Goal: Information Seeking & Learning: Learn about a topic

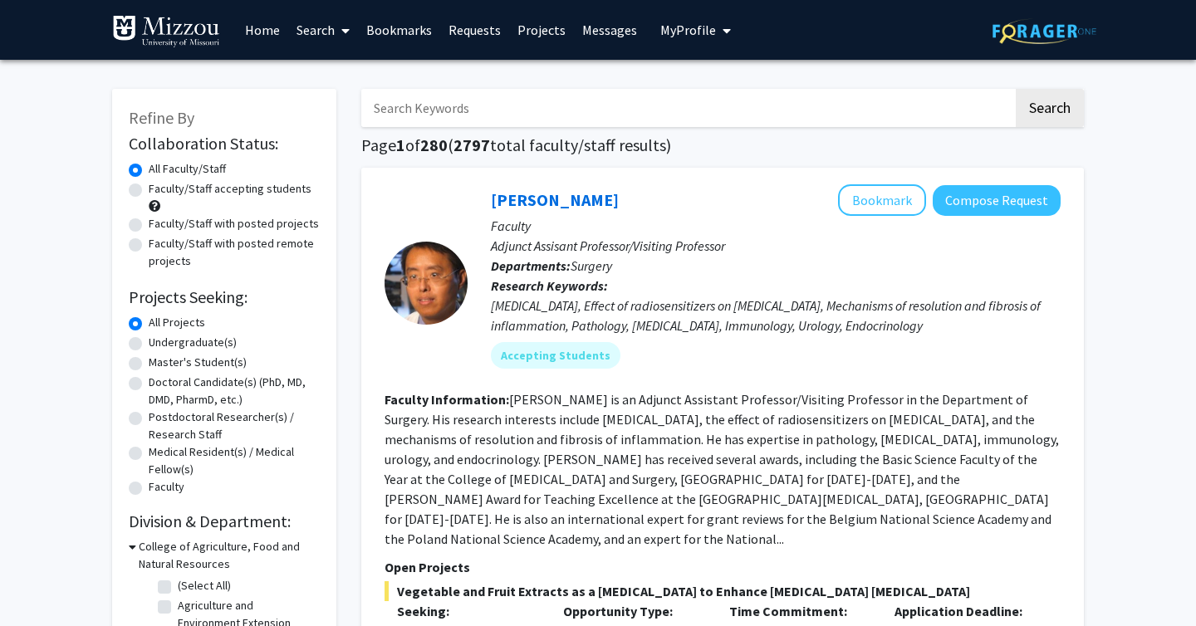
scroll to position [161, 0]
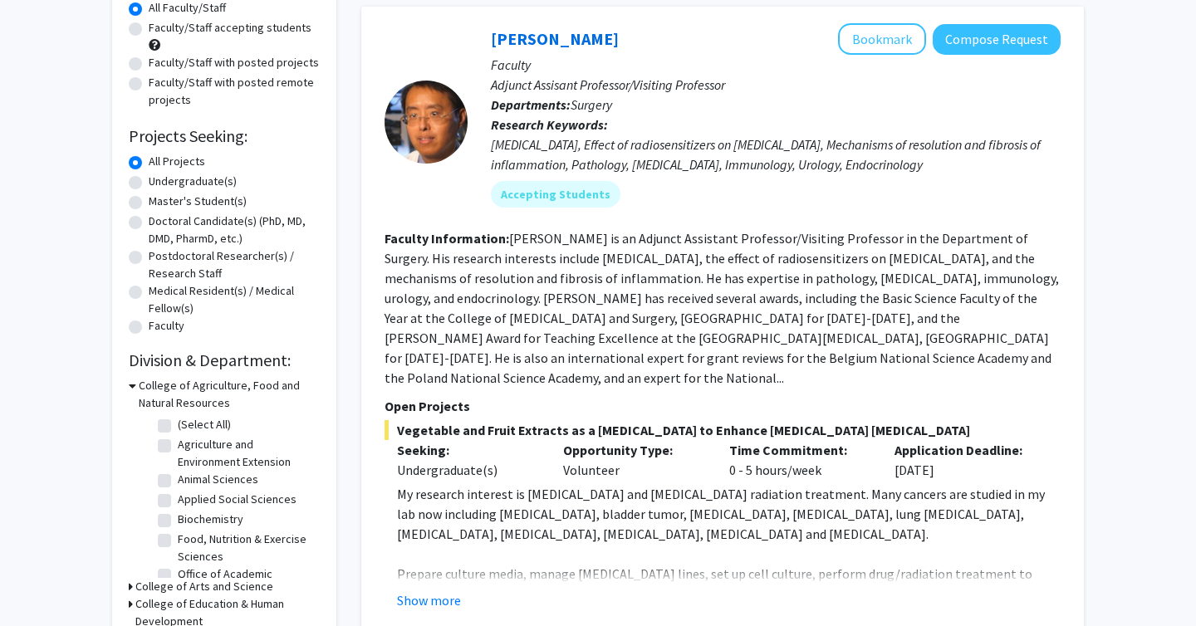
click at [164, 183] on label "Undergraduate(s)" at bounding box center [193, 181] width 88 height 17
click at [159, 183] on input "Undergraduate(s)" at bounding box center [154, 178] width 11 height 11
radio input "true"
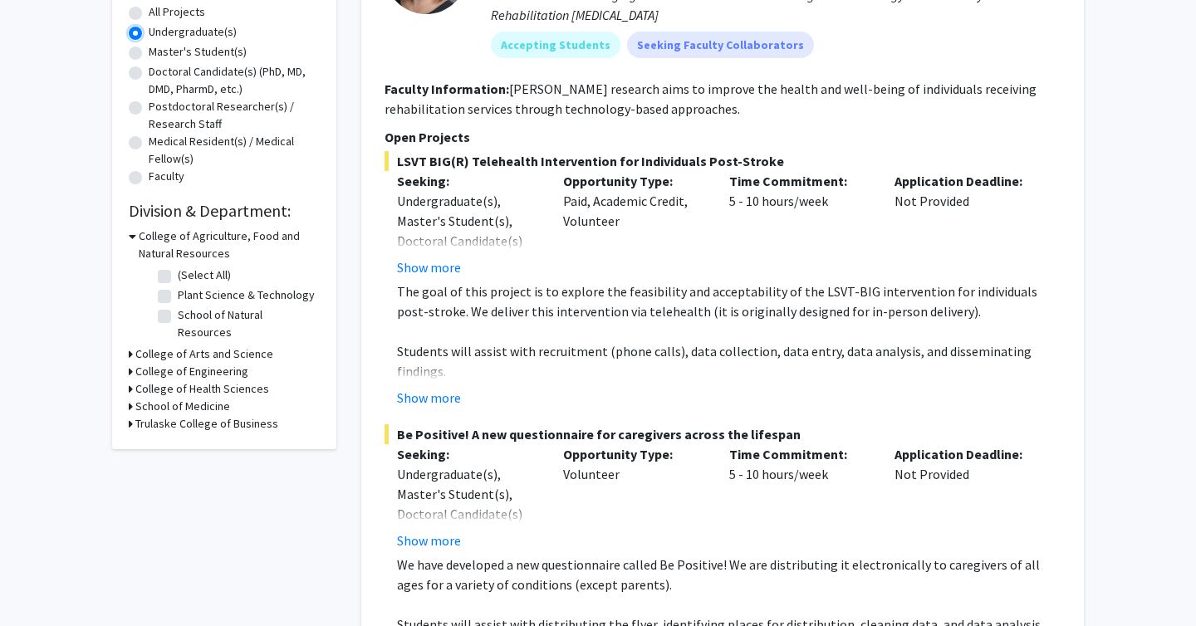
scroll to position [310, 0]
click at [172, 381] on h3 "College of Health Sciences" at bounding box center [202, 389] width 134 height 17
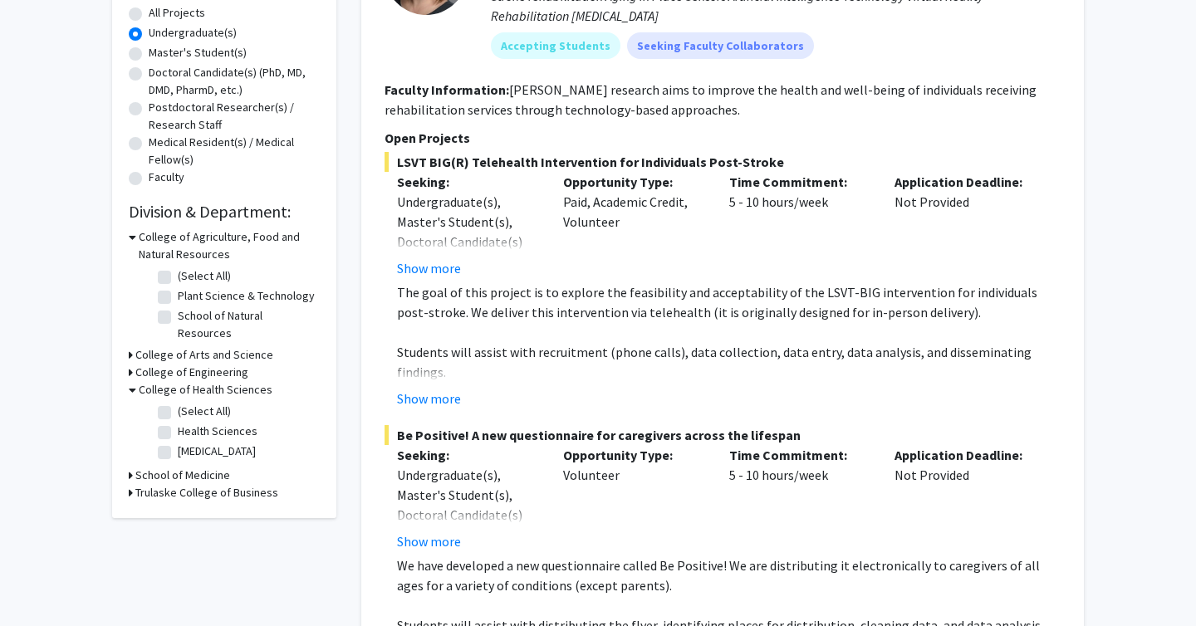
click at [178, 403] on label "(Select All)" at bounding box center [204, 411] width 53 height 17
click at [178, 403] on input "(Select All)" at bounding box center [183, 408] width 11 height 11
checkbox input "true"
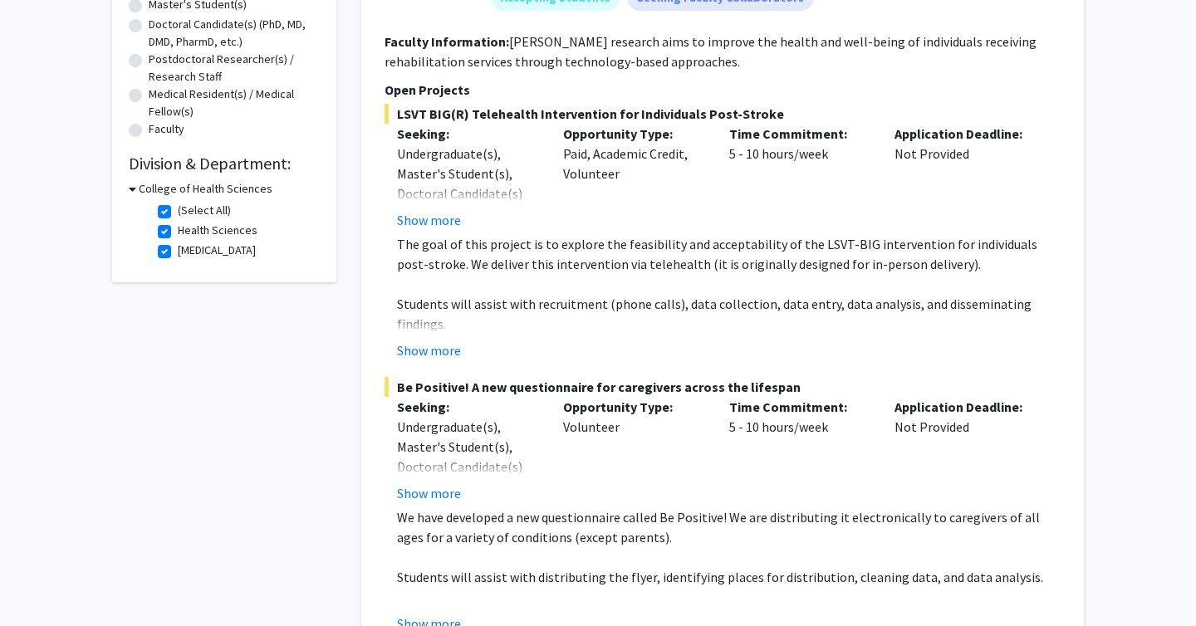
scroll to position [388, 0]
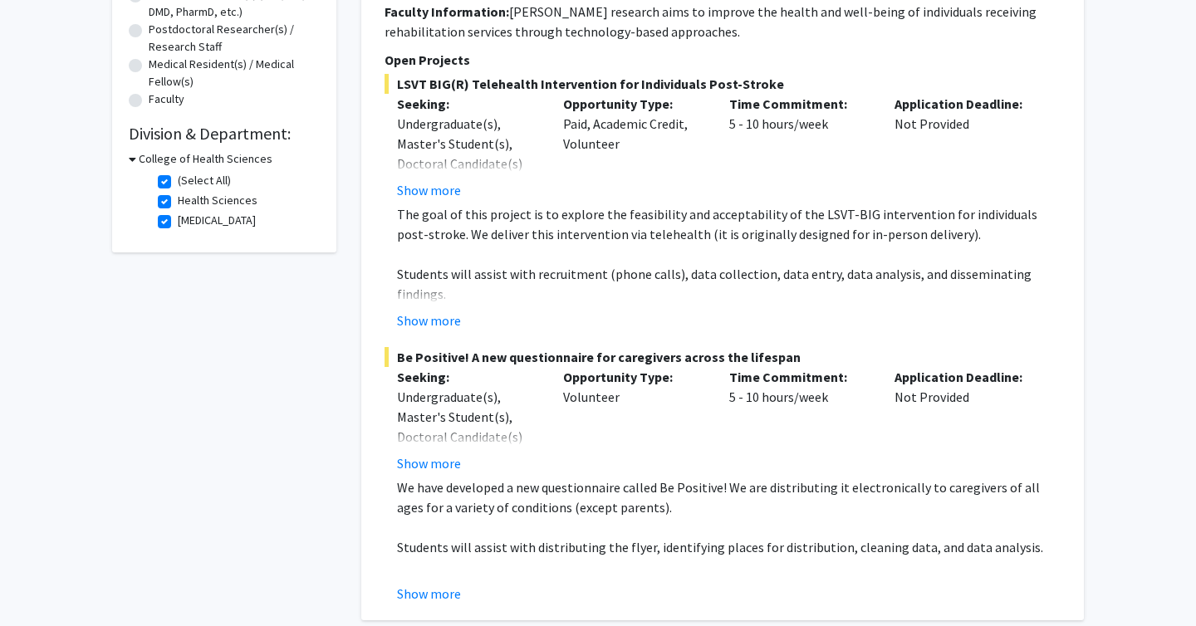
click at [178, 223] on label "[MEDICAL_DATA]" at bounding box center [217, 220] width 78 height 17
click at [178, 223] on input "[MEDICAL_DATA]" at bounding box center [183, 217] width 11 height 11
checkbox input "false"
checkbox input "true"
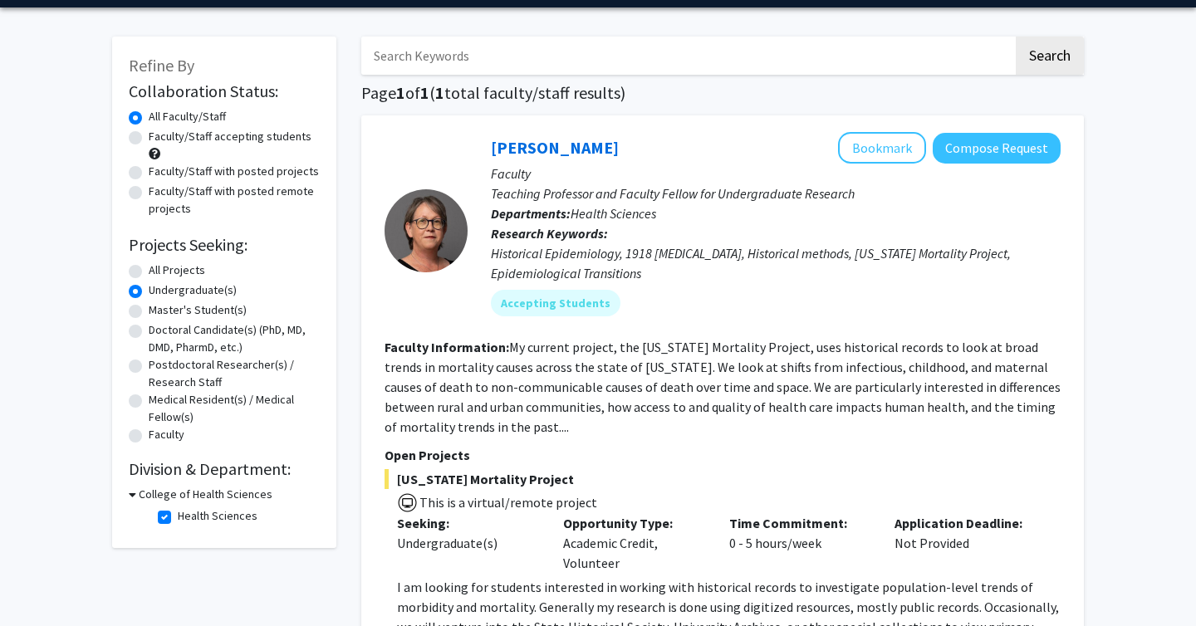
scroll to position [184, 0]
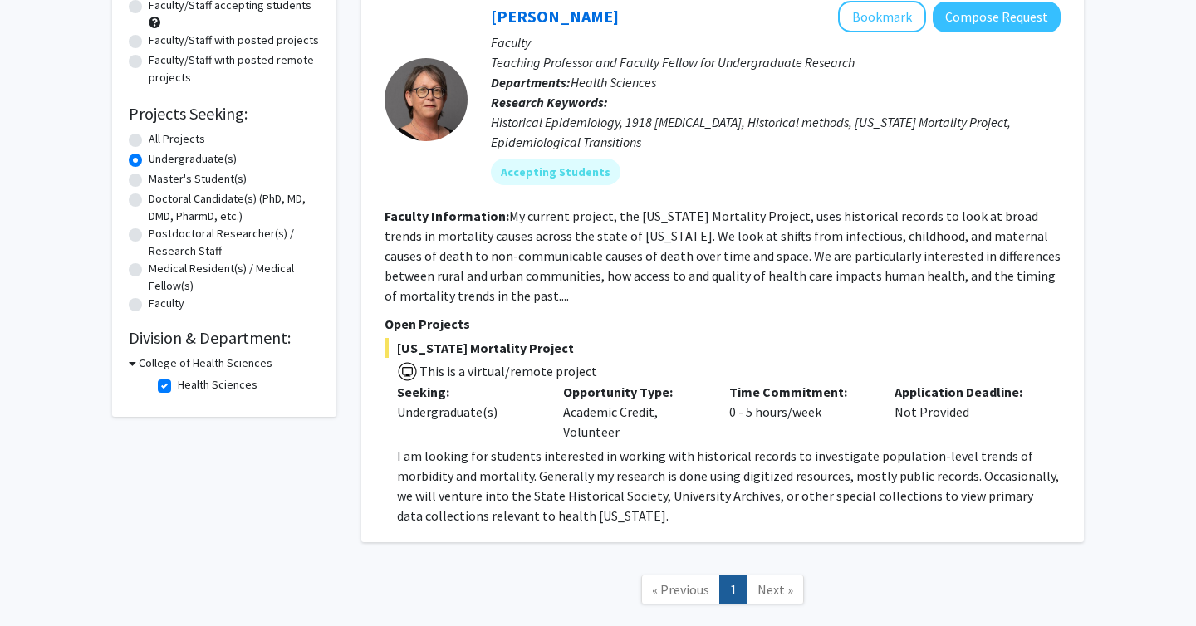
click at [178, 384] on label "Health Sciences" at bounding box center [218, 384] width 80 height 17
click at [178, 384] on input "Health Sciences" at bounding box center [183, 381] width 11 height 11
checkbox input "false"
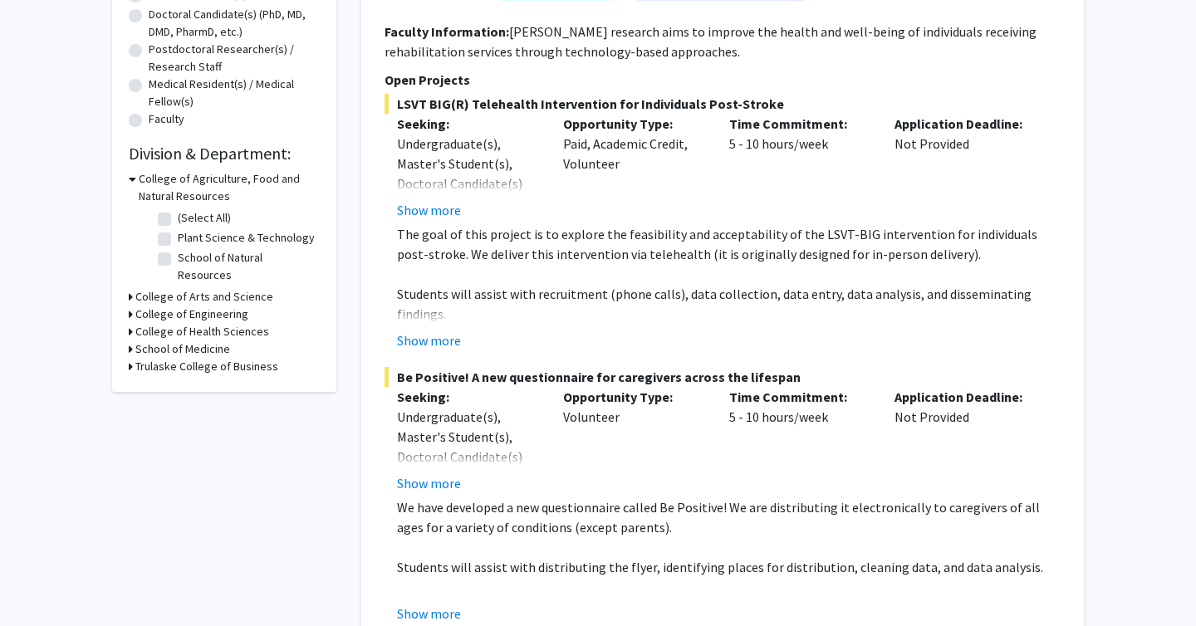
scroll to position [472, 0]
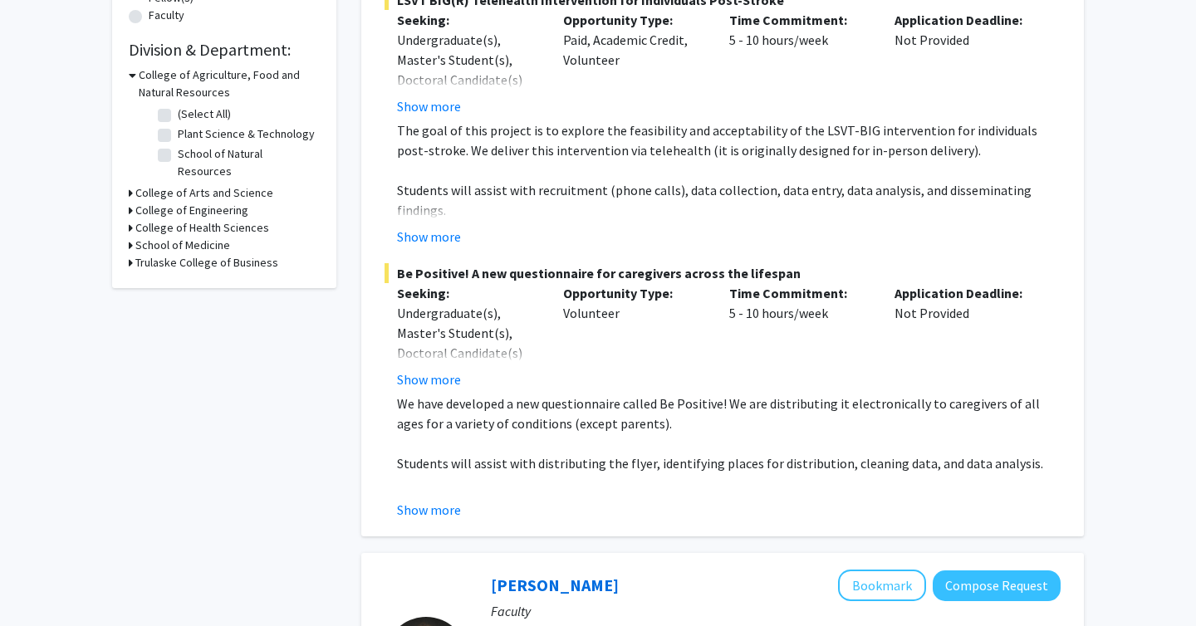
click at [184, 237] on h3 "School of Medicine" at bounding box center [182, 245] width 95 height 17
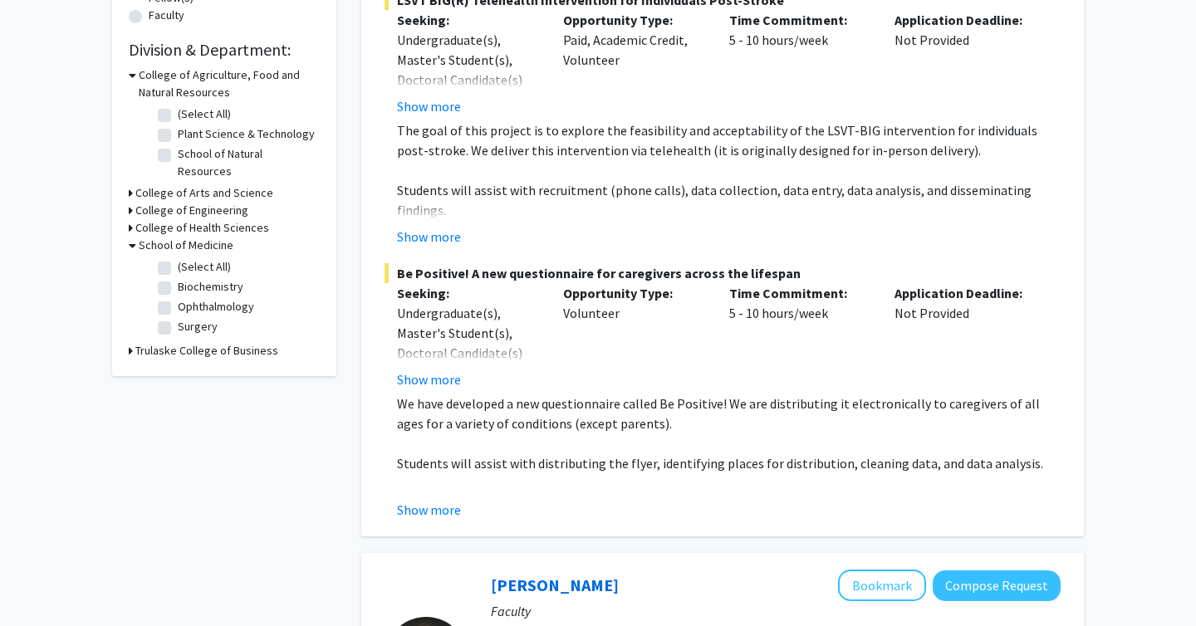
click at [178, 258] on label "(Select All)" at bounding box center [204, 266] width 53 height 17
click at [178, 258] on input "(Select All)" at bounding box center [183, 263] width 11 height 11
checkbox input "true"
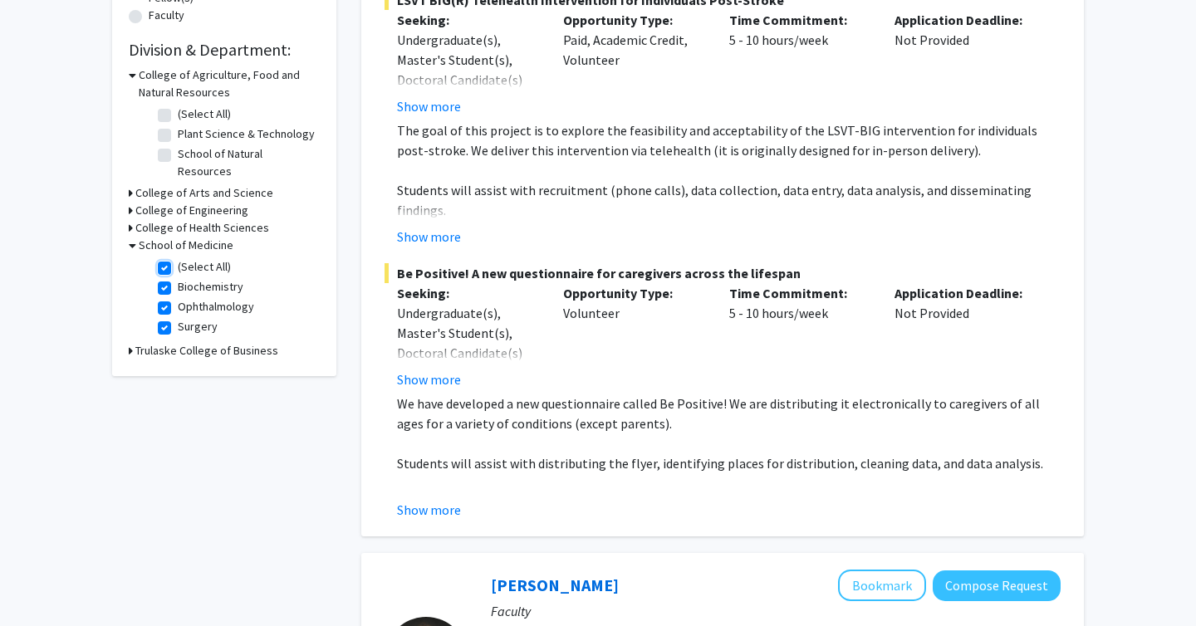
checkbox input "true"
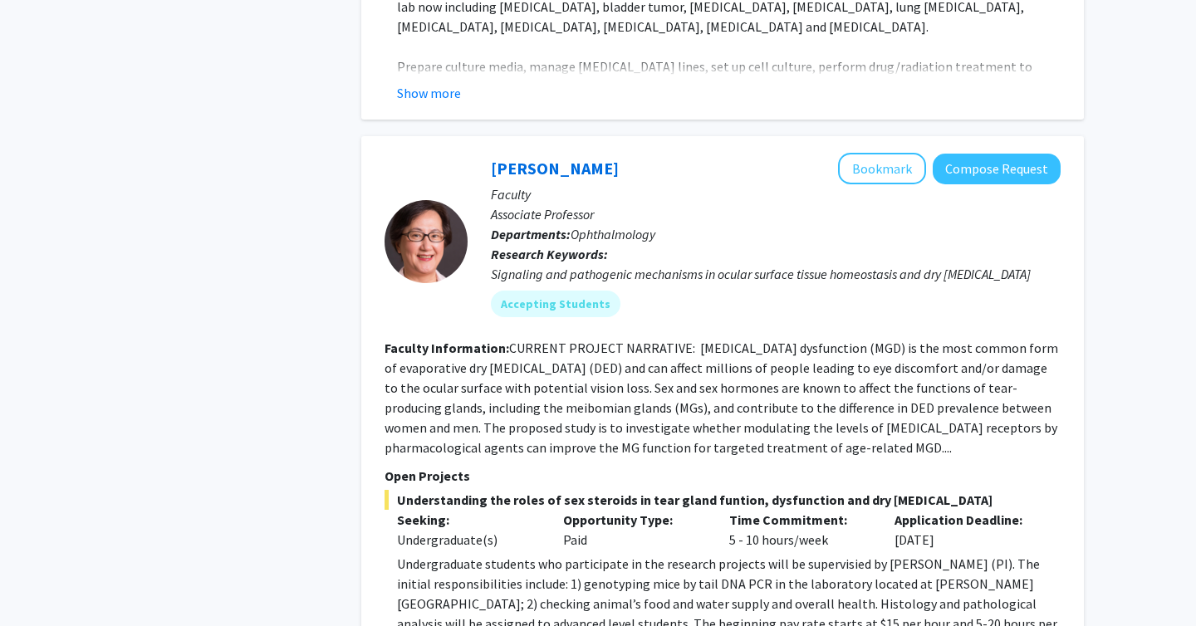
scroll to position [2427, 0]
